Goal: Information Seeking & Learning: Learn about a topic

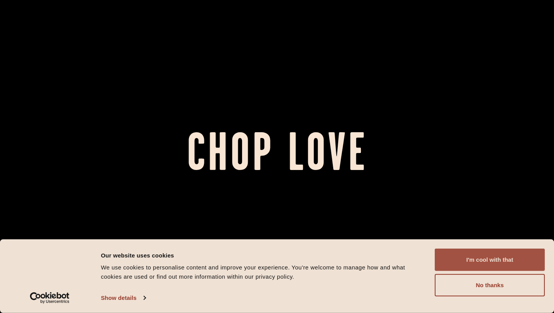
click at [448, 267] on button "I'm cool with that" at bounding box center [490, 259] width 110 height 22
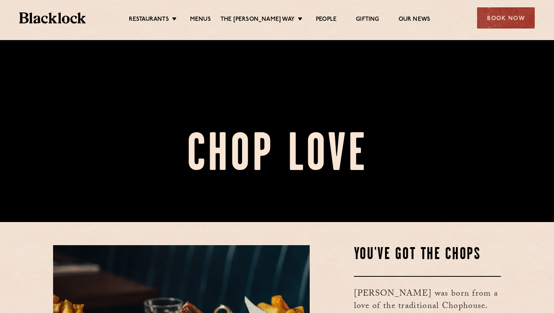
scroll to position [92, 0]
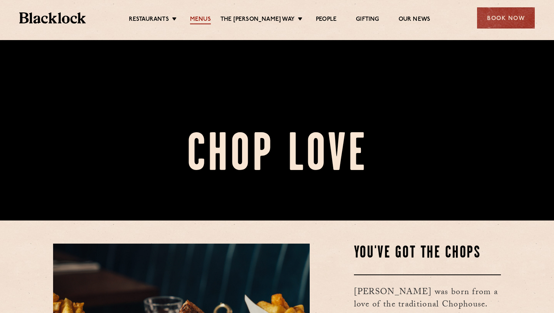
click at [211, 19] on link "Menus" at bounding box center [200, 20] width 21 height 8
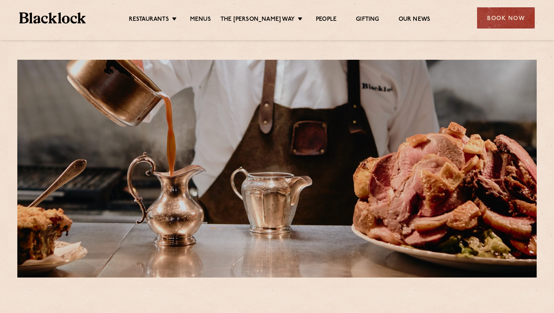
scroll to position [2, 0]
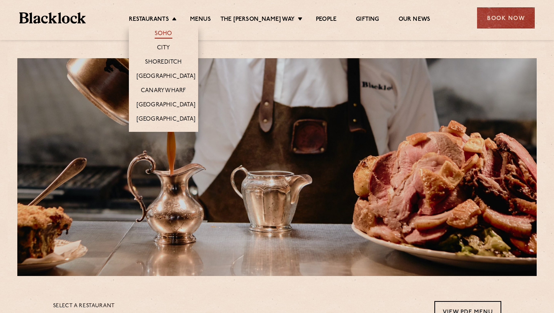
click at [171, 33] on link "Soho" at bounding box center [164, 34] width 18 height 8
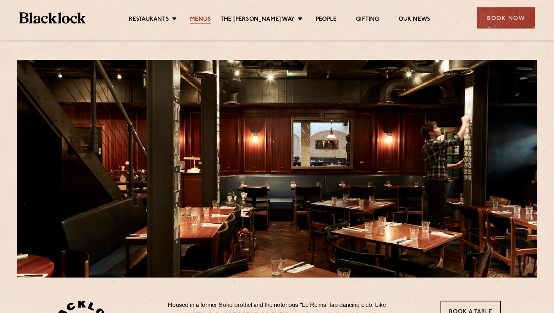
click at [211, 18] on link "Menus" at bounding box center [200, 20] width 21 height 8
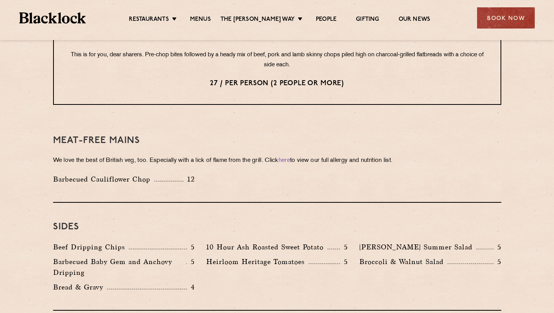
scroll to position [1054, 0]
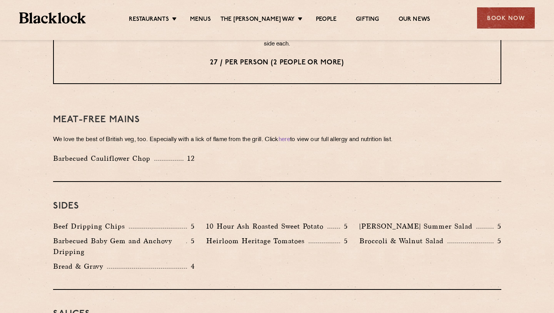
scroll to position [1039, 0]
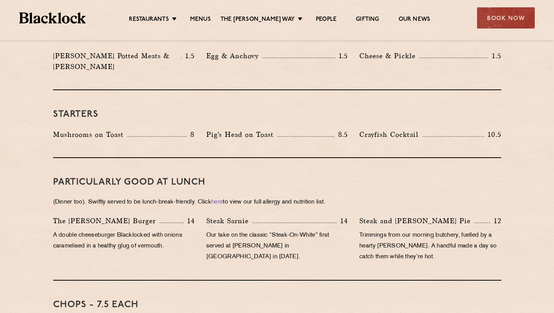
scroll to position [278, 0]
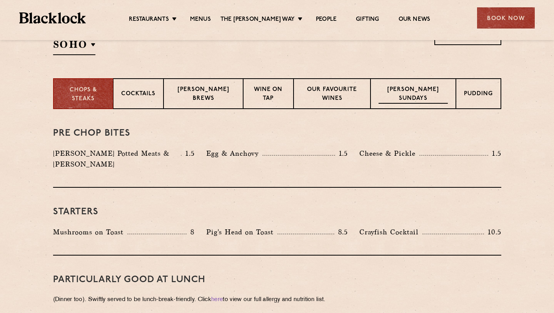
click at [445, 101] on p "Blacklock Sundays" at bounding box center [413, 94] width 69 height 18
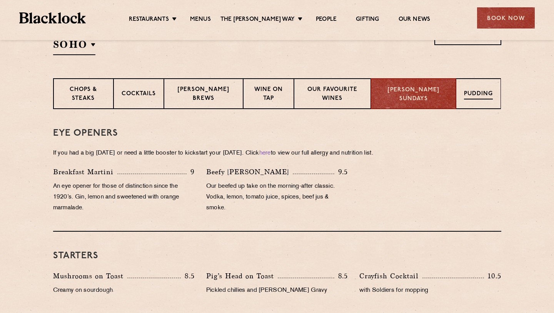
click at [465, 94] on p "Pudding" at bounding box center [478, 95] width 29 height 10
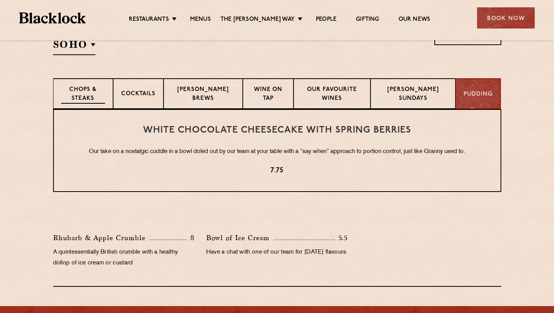
click at [95, 95] on p "Chops & Steaks" at bounding box center [83, 94] width 44 height 18
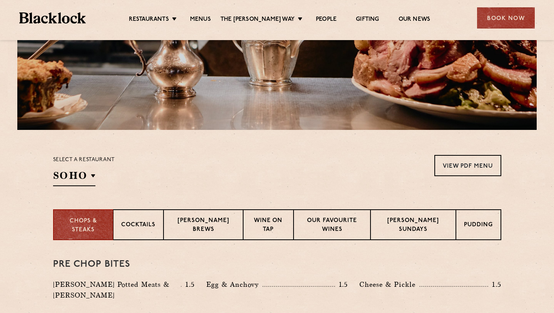
scroll to position [157, 0]
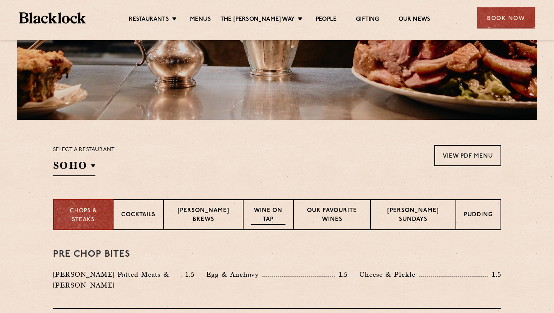
click at [274, 213] on p "Wine on Tap" at bounding box center [268, 215] width 34 height 18
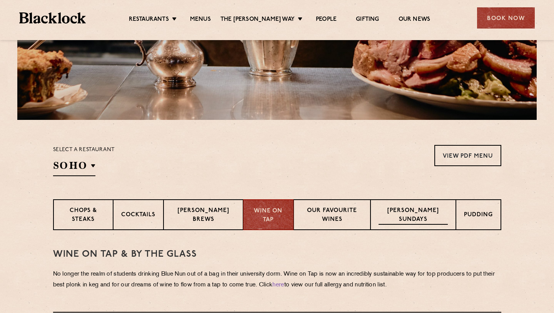
click at [402, 221] on p "Blacklock Sundays" at bounding box center [413, 215] width 69 height 18
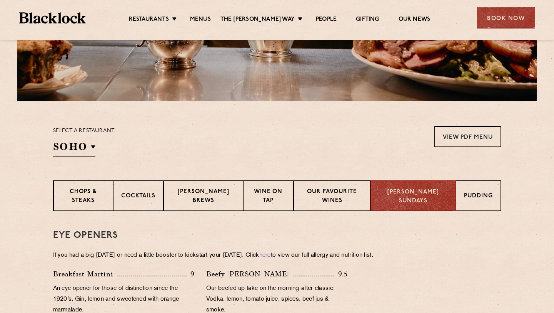
scroll to position [185, 0]
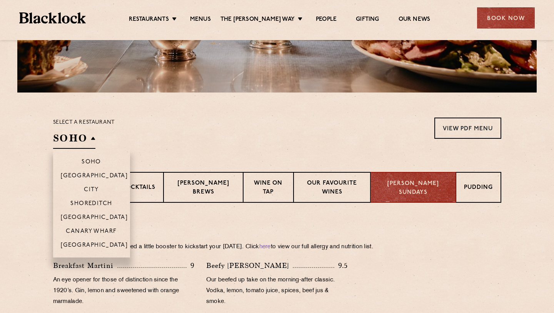
click at [91, 139] on h2 "SOHO" at bounding box center [74, 139] width 42 height 17
click at [87, 217] on p "[GEOGRAPHIC_DATA]" at bounding box center [94, 218] width 67 height 8
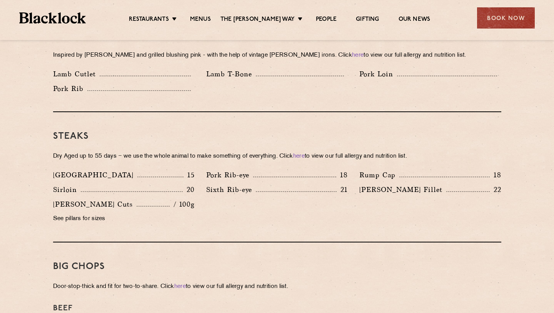
scroll to position [659, 0]
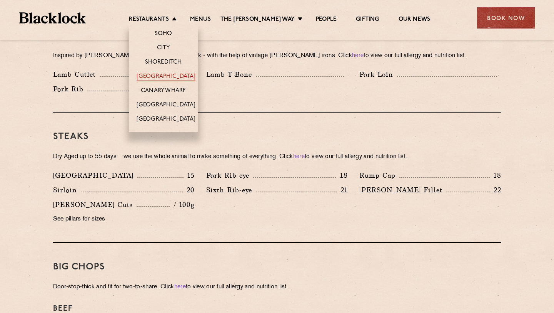
click at [165, 75] on link "[GEOGRAPHIC_DATA]" at bounding box center [166, 77] width 59 height 8
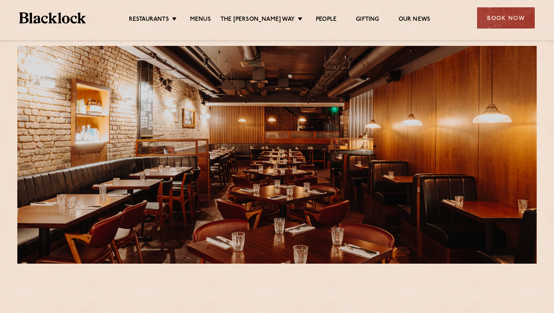
scroll to position [15, 0]
